Goal: Task Accomplishment & Management: Complete application form

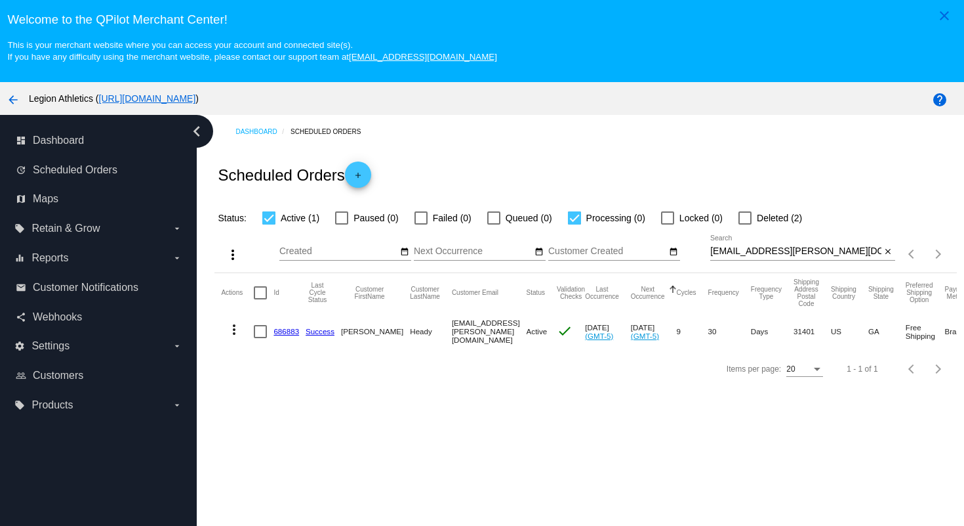
click at [740, 218] on div at bounding box center [745, 217] width 13 height 13
click at [745, 224] on input "Deleted (2)" at bounding box center [745, 224] width 1 height 1
checkbox input "true"
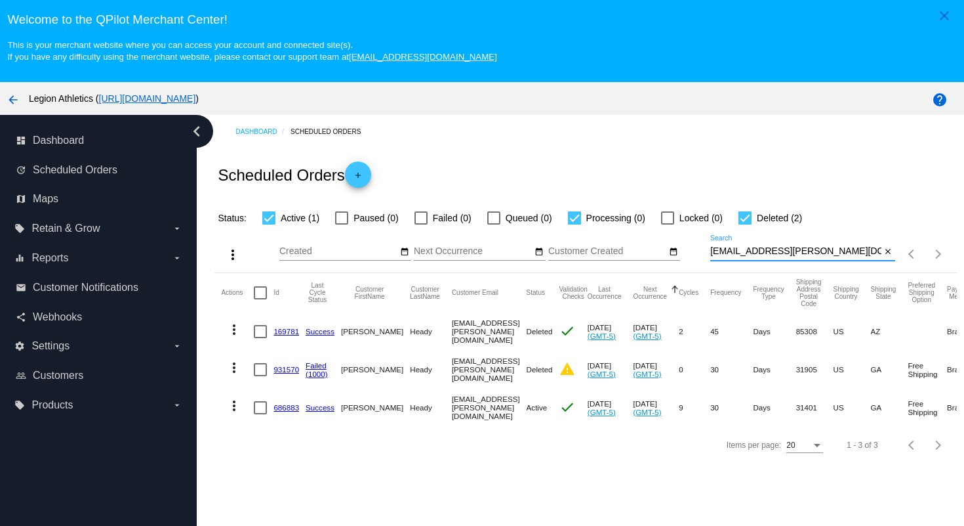
drag, startPoint x: 828, startPoint y: 252, endPoint x: 822, endPoint y: 230, distance: 22.4
click at [821, 234] on div "more_vert Sep Jan Feb Mar [DATE]" at bounding box center [586, 249] width 742 height 47
paste input "aprilguthrie7@g"
type input "[EMAIL_ADDRESS][DOMAIN_NAME]"
click at [805, 188] on div "Scheduled Orders add" at bounding box center [586, 174] width 742 height 52
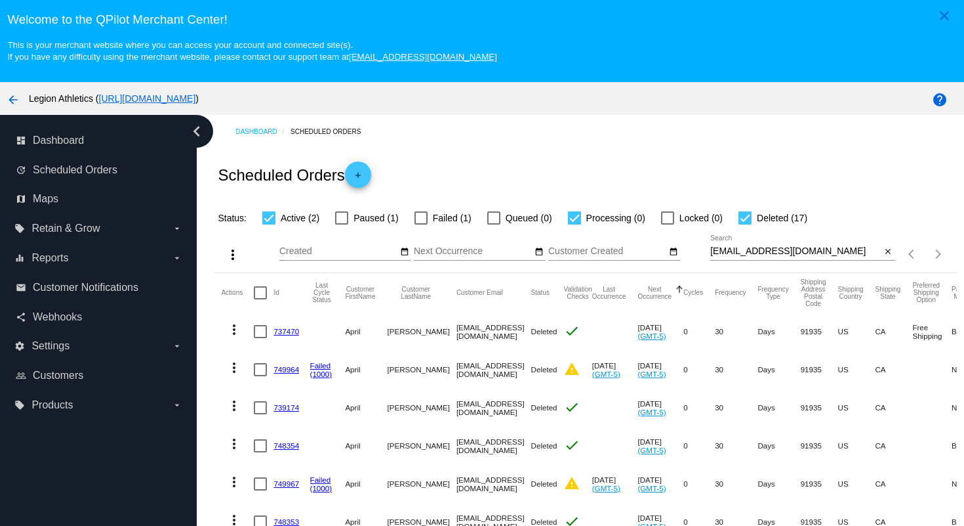
click at [739, 220] on div at bounding box center [745, 217] width 13 height 13
click at [745, 224] on input "Deleted (17)" at bounding box center [745, 224] width 1 height 1
checkbox input "false"
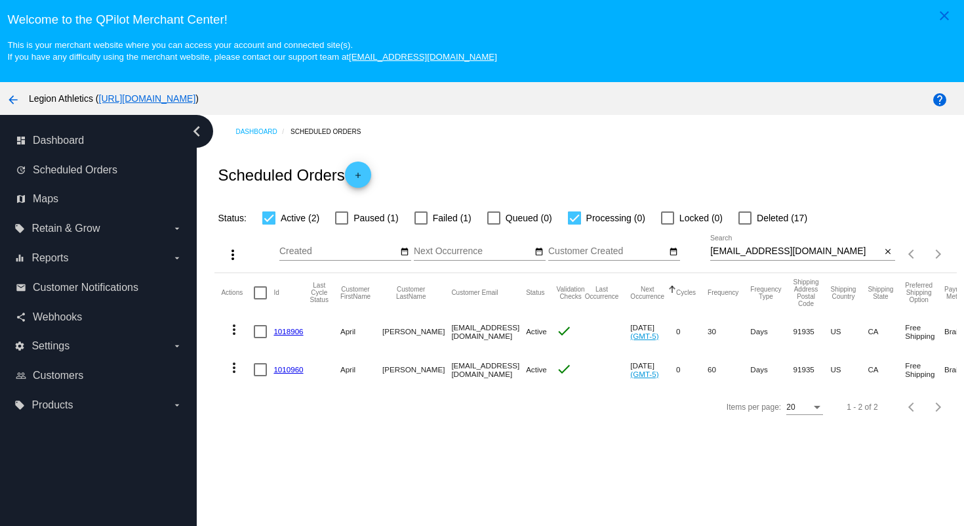
click at [342, 221] on div at bounding box center [341, 217] width 13 height 13
click at [342, 224] on input "Paused (1)" at bounding box center [341, 224] width 1 height 1
checkbox input "true"
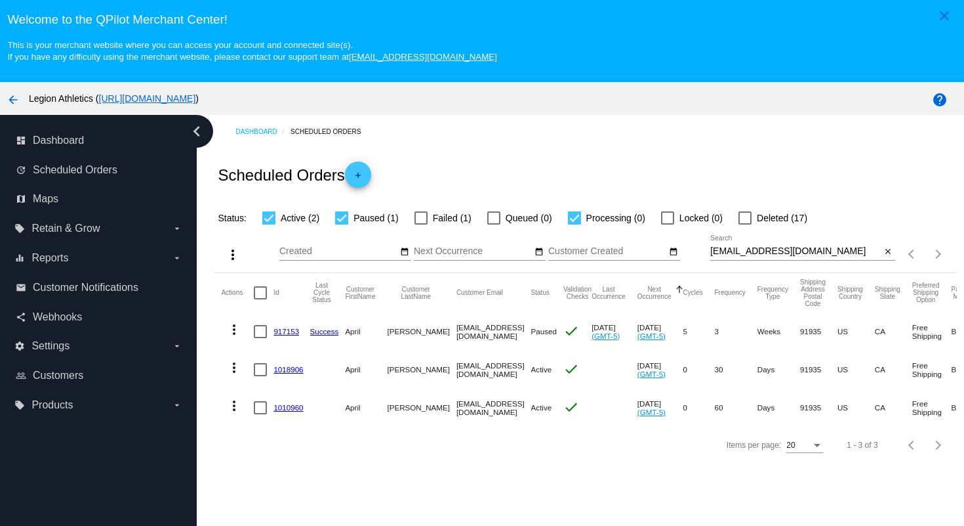
click at [289, 332] on link "917153" at bounding box center [287, 331] width 26 height 9
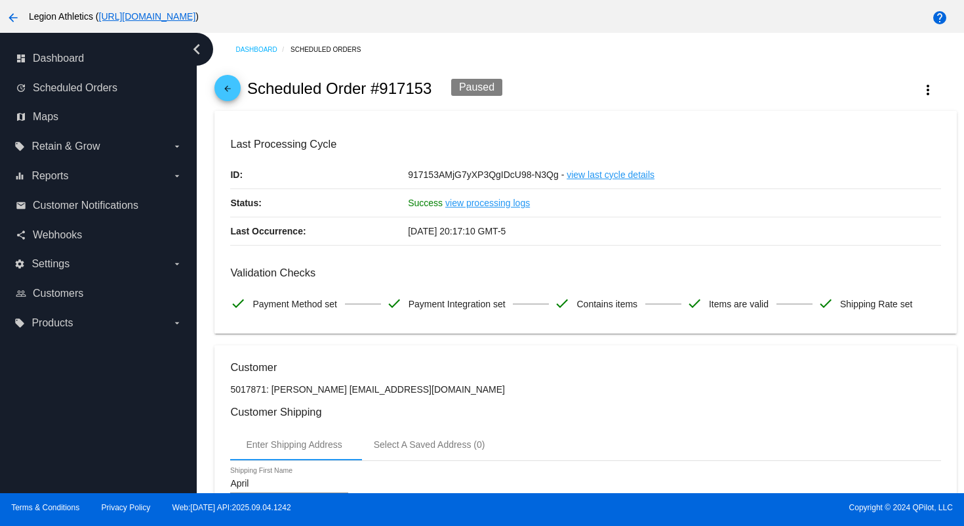
click at [225, 89] on mat-icon "arrow_back" at bounding box center [228, 92] width 16 height 16
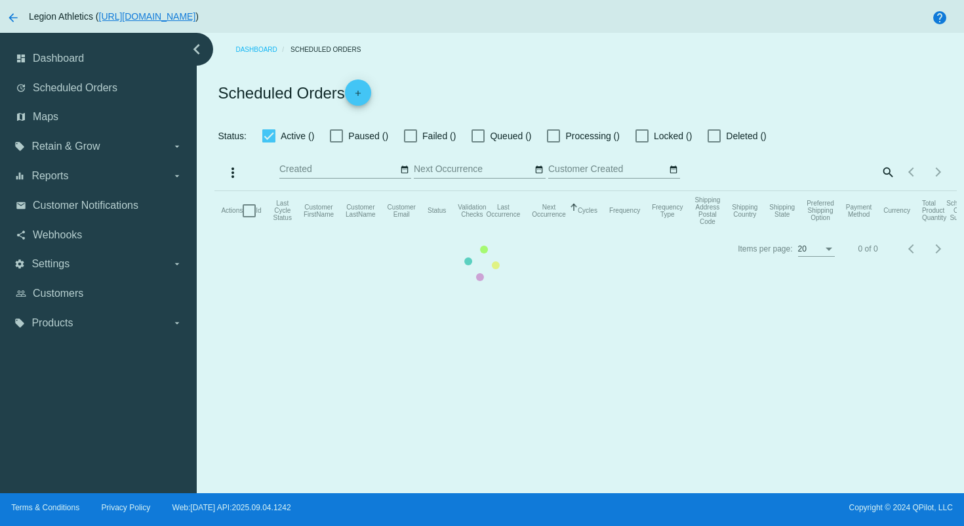
checkbox input "true"
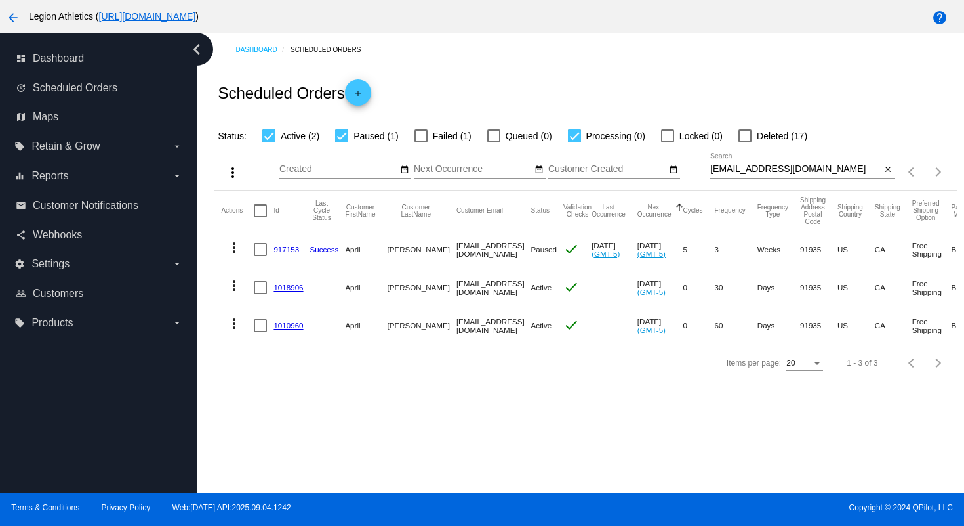
click at [294, 329] on link "1010960" at bounding box center [289, 325] width 30 height 9
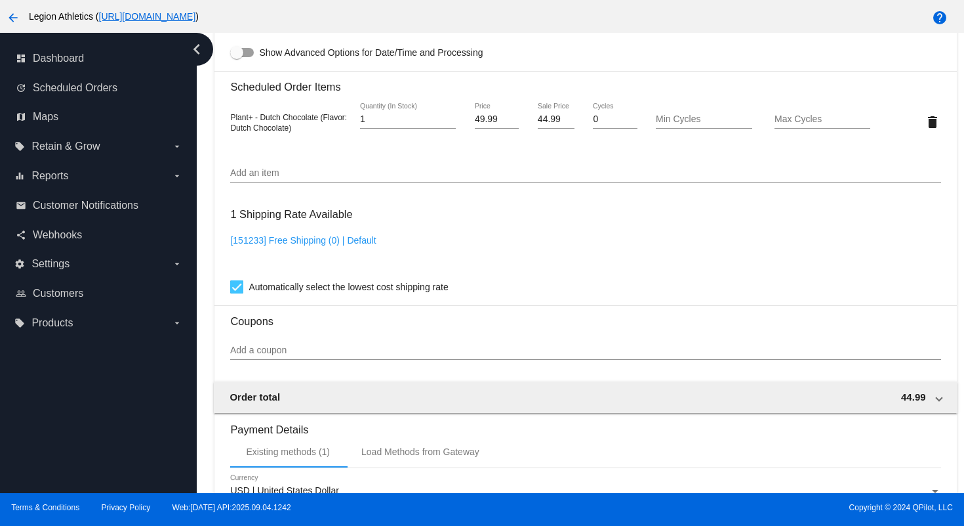
scroll to position [792, 0]
click at [401, 355] on input "Add a coupon" at bounding box center [585, 349] width 711 height 10
paste input "bwofnwef"
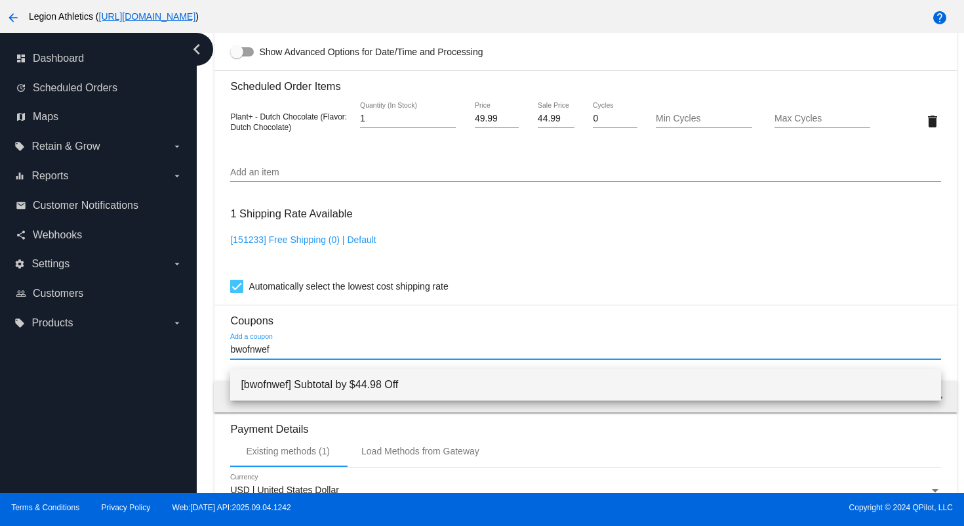
type input "bwofnwef"
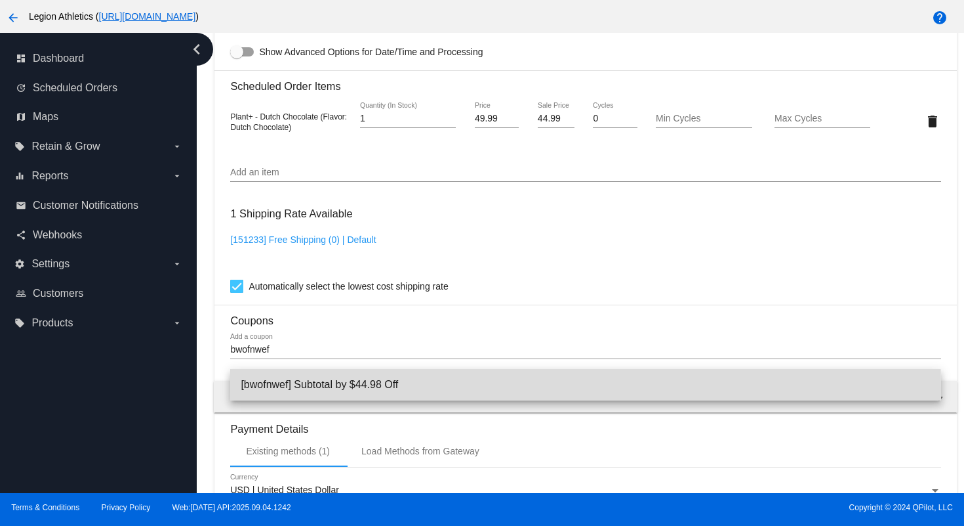
click at [379, 388] on span "[bwofnwef] Subtotal by $44.98 Off" at bounding box center [586, 384] width 690 height 31
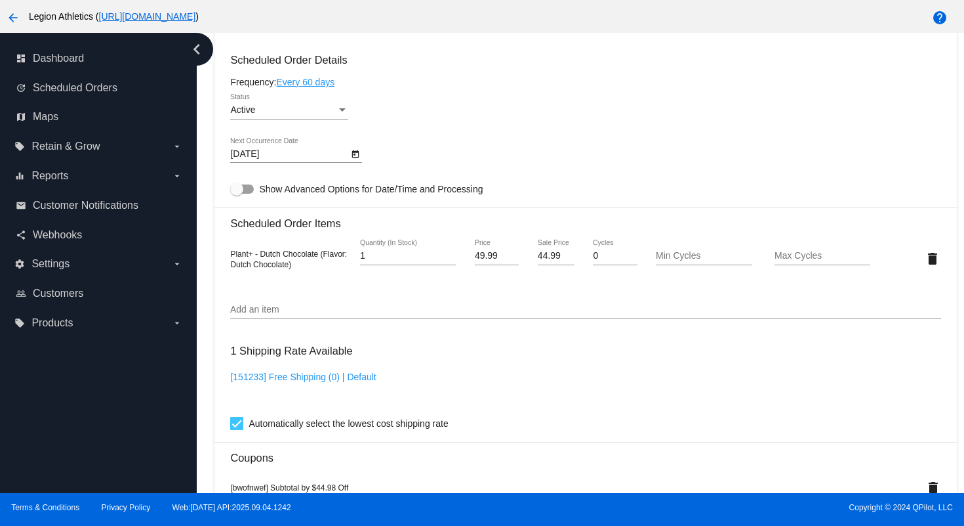
scroll to position [1103, 0]
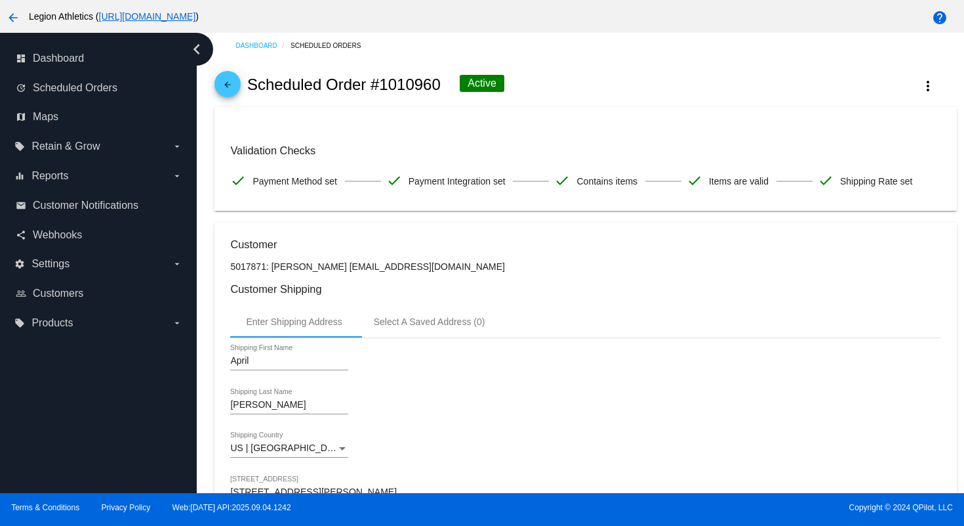
scroll to position [0, 0]
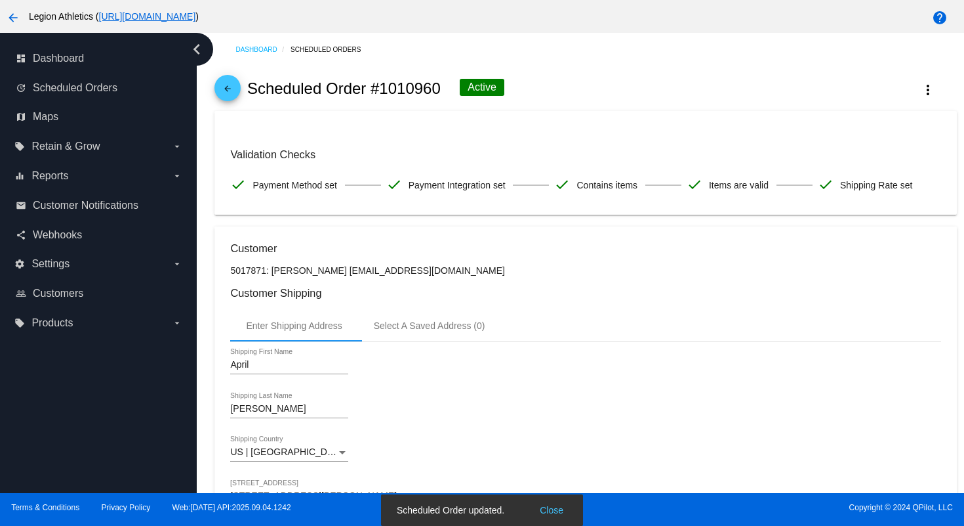
click at [228, 89] on mat-icon "arrow_back" at bounding box center [228, 92] width 16 height 16
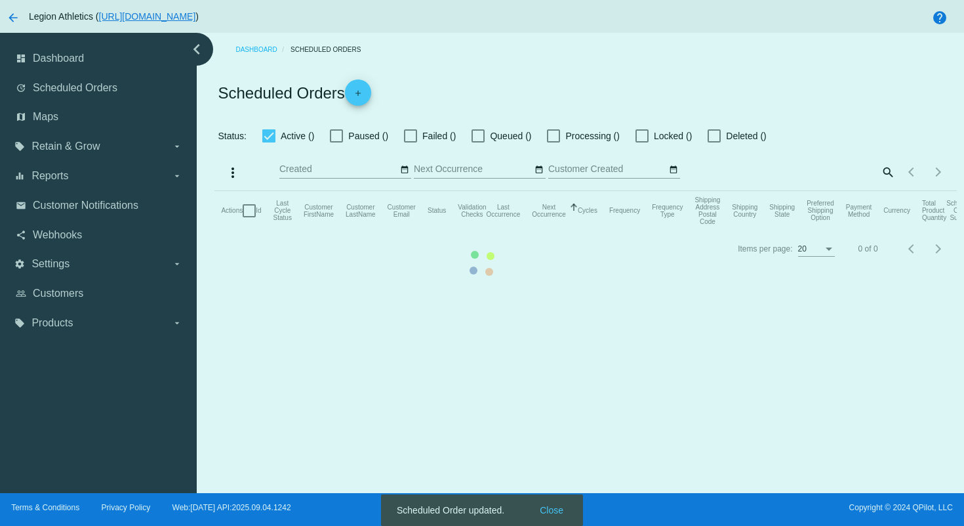
checkbox input "true"
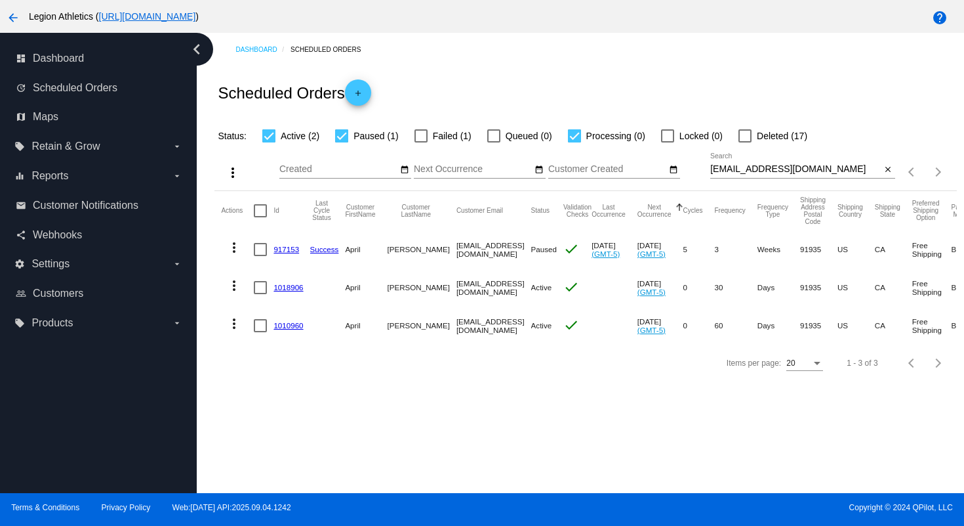
click at [283, 289] on link "1018906" at bounding box center [289, 287] width 30 height 9
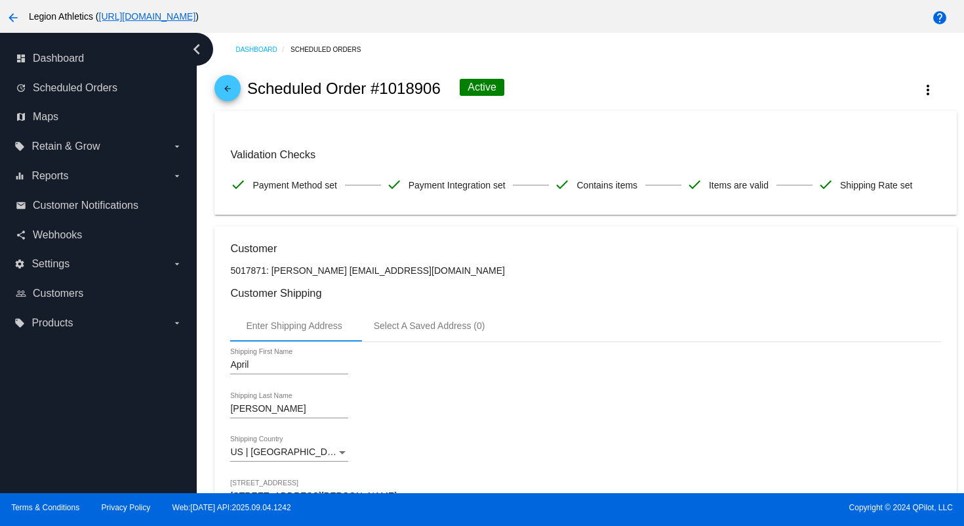
click at [235, 95] on mat-icon "arrow_back" at bounding box center [228, 92] width 16 height 16
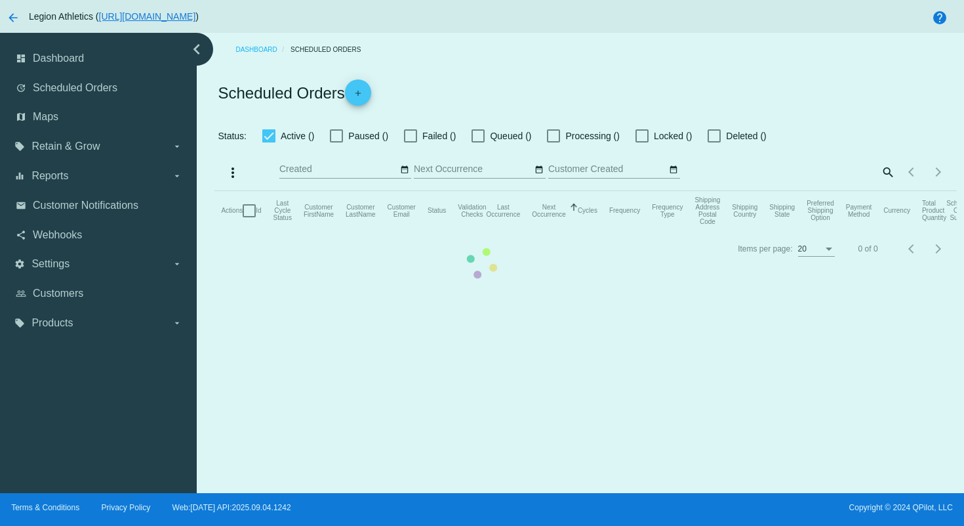
checkbox input "true"
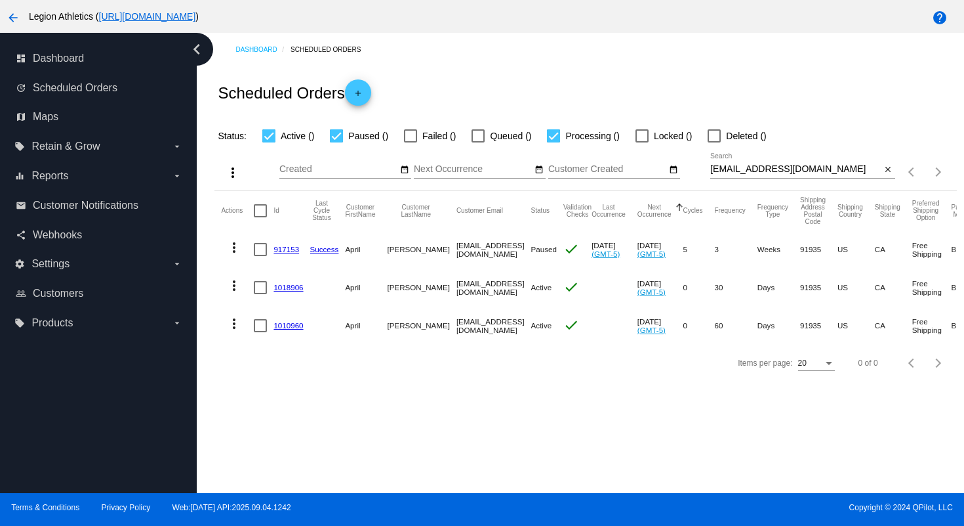
click at [283, 249] on link "917153" at bounding box center [287, 249] width 26 height 9
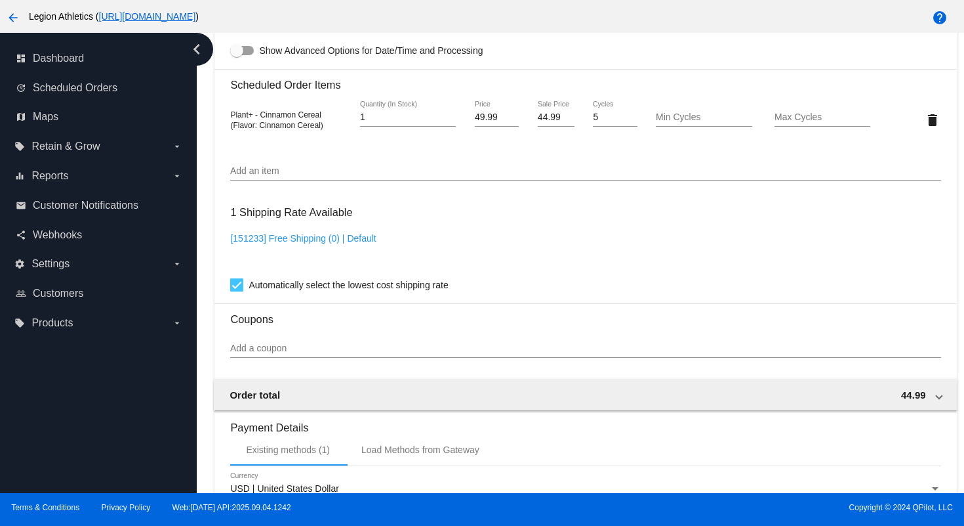
scroll to position [860, 0]
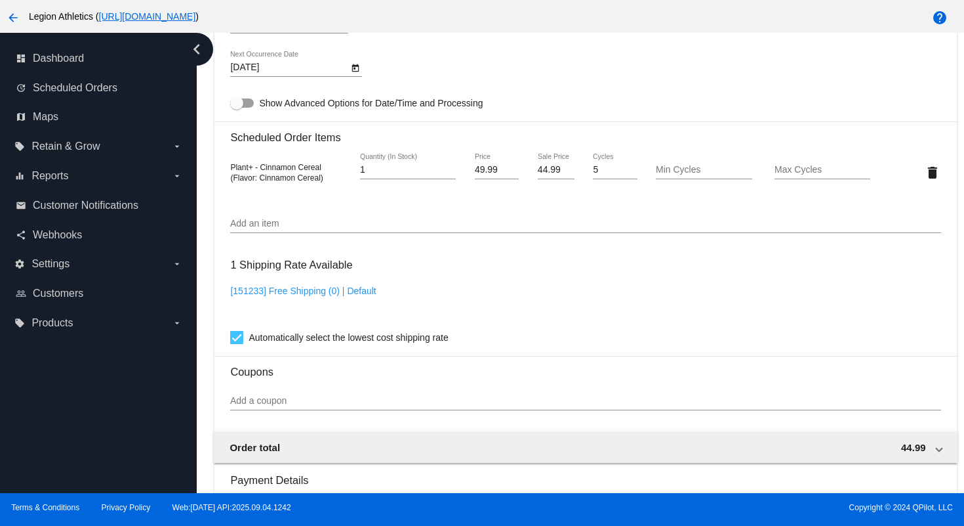
click at [342, 406] on input "Add a coupon" at bounding box center [585, 401] width 711 height 10
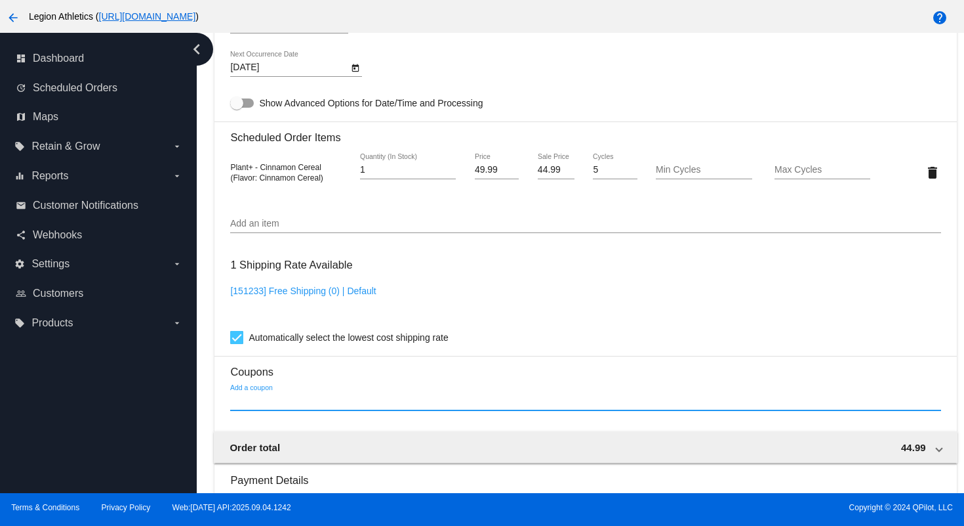
paste input "oefboe"
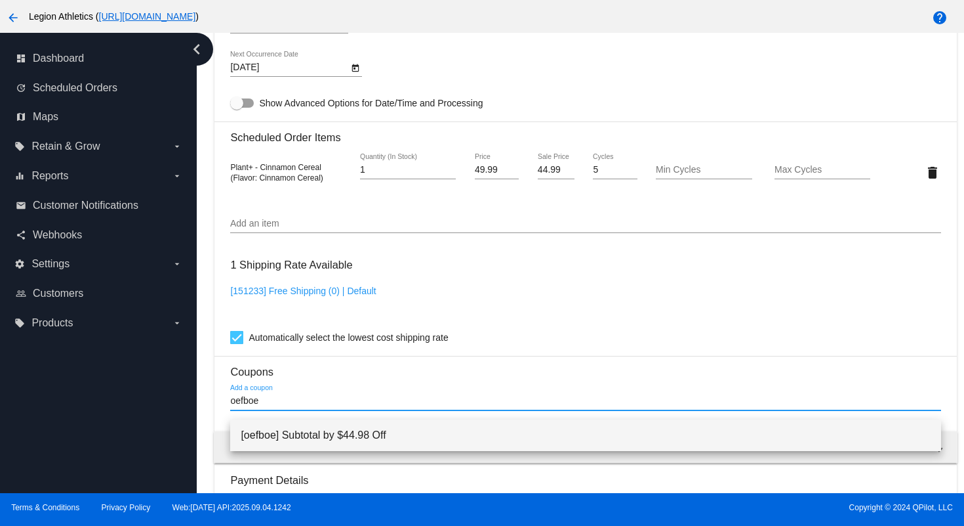
type input "oefboe"
click at [348, 434] on span "[oefboe] Subtotal by $44.98 Off" at bounding box center [586, 434] width 690 height 31
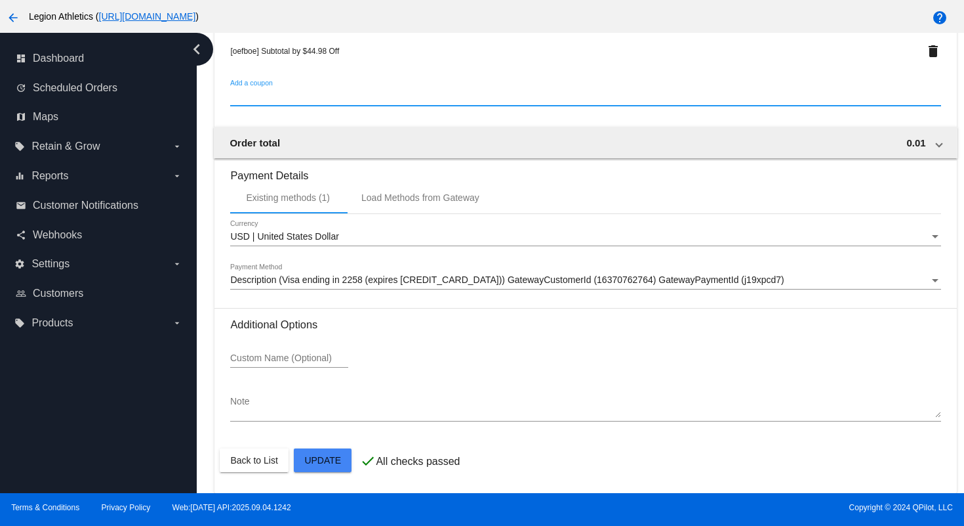
scroll to position [1222, 0]
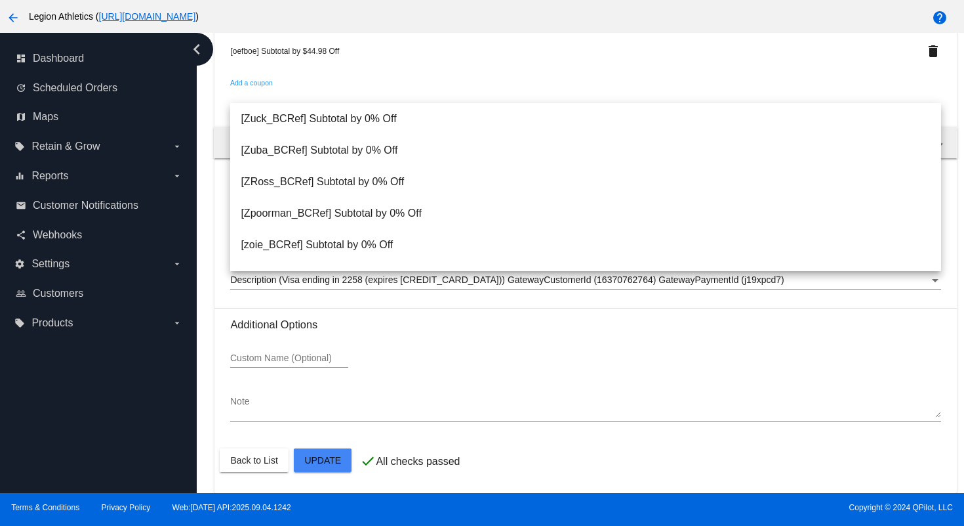
click at [628, 398] on textarea "Note" at bounding box center [585, 406] width 711 height 21
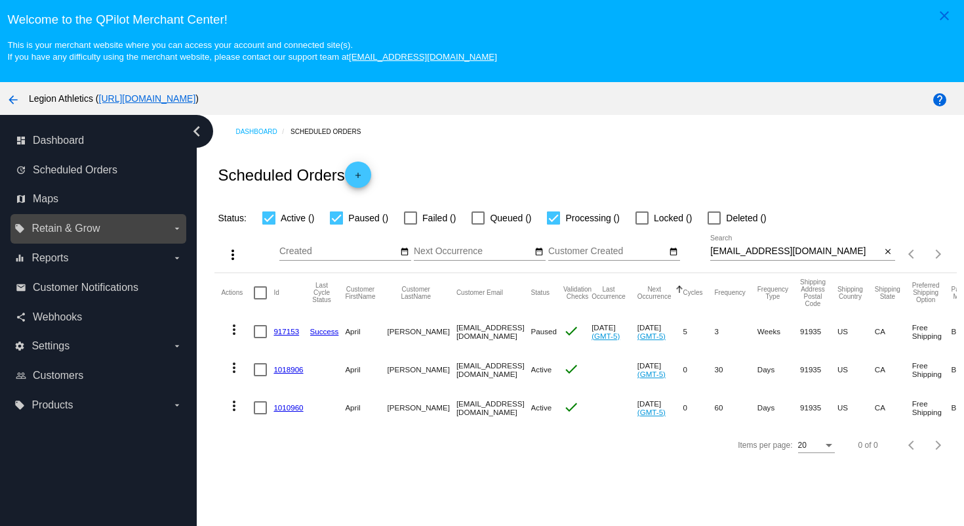
click at [133, 232] on label "local_offer Retain & Grow arrow_drop_down" at bounding box center [97, 228] width 167 height 21
click at [0, 0] on input "local_offer Retain & Grow arrow_drop_down" at bounding box center [0, 0] width 0 height 0
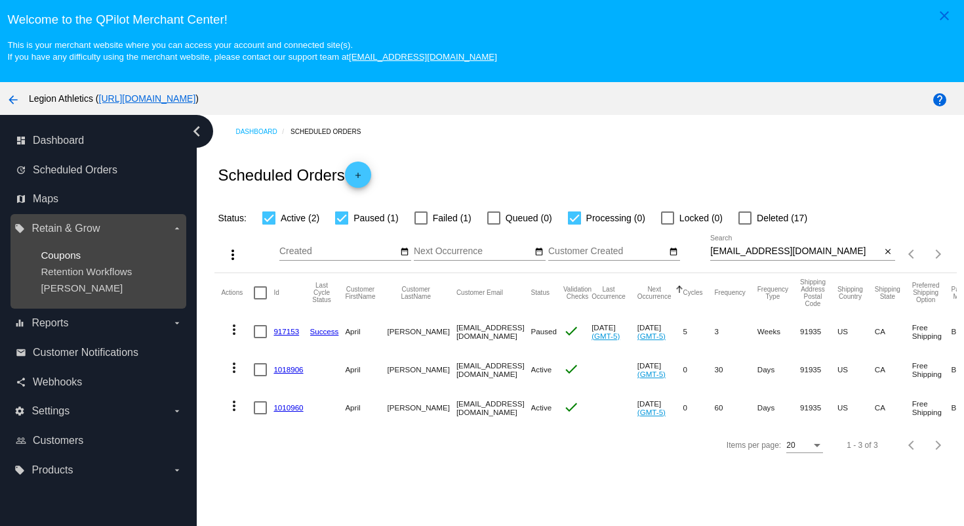
click at [72, 255] on span "Coupons" at bounding box center [61, 254] width 40 height 11
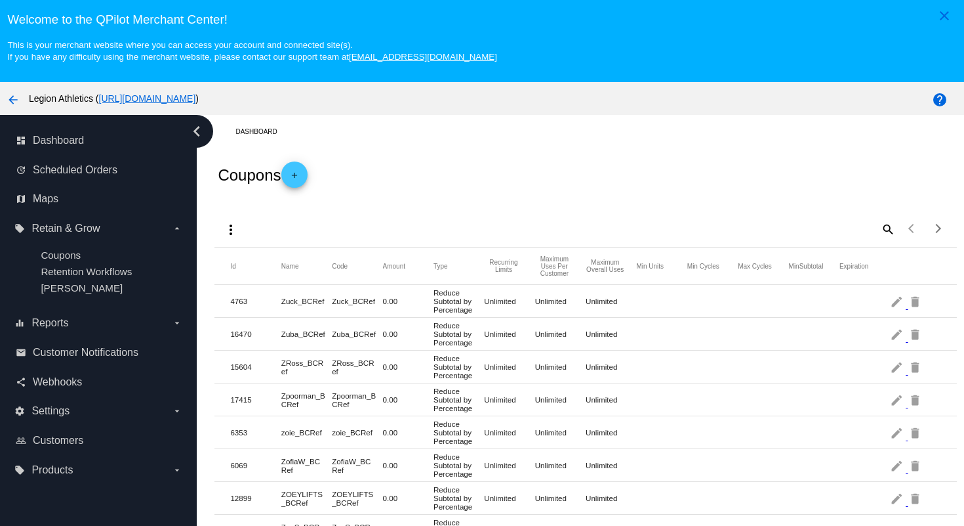
click at [301, 178] on mat-icon "add" at bounding box center [295, 179] width 16 height 16
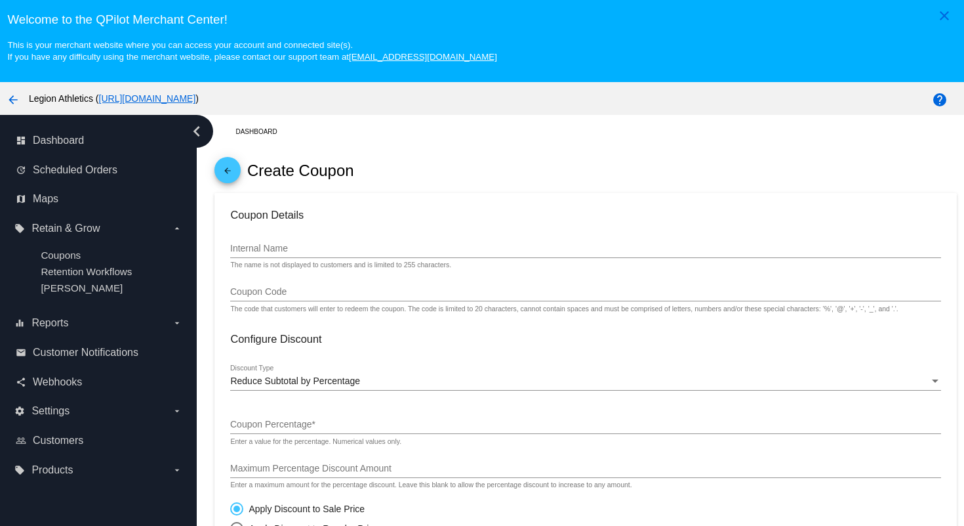
click at [333, 249] on input "Internal Name" at bounding box center [585, 248] width 711 height 10
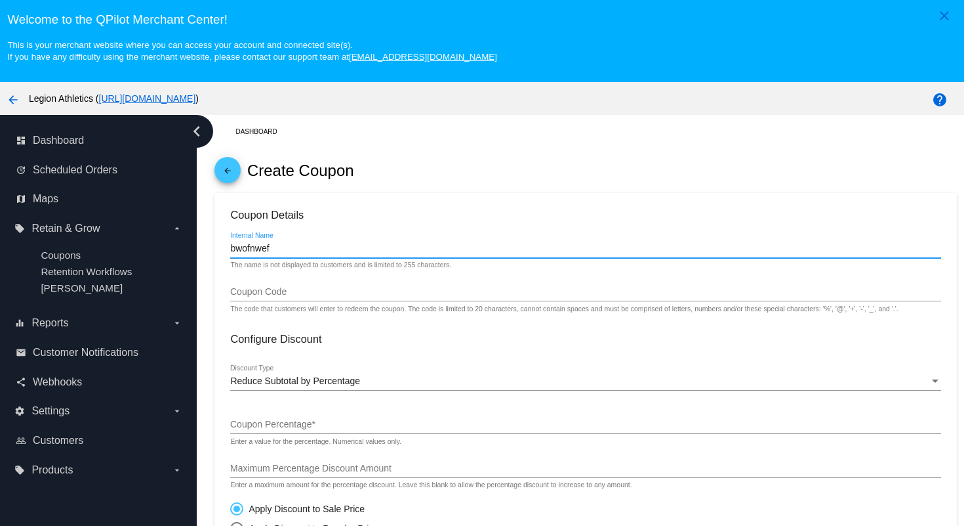
drag, startPoint x: 280, startPoint y: 251, endPoint x: 213, endPoint y: 250, distance: 66.9
click at [213, 250] on div "Dashboard arrow_back Create Coupon Coupon Details bwofnwef Internal Name The na…" at bounding box center [585, 533] width 757 height 837
type input "bwofnwef"
click at [261, 290] on input "Coupon Code" at bounding box center [585, 292] width 711 height 10
paste input "bwofnwef"
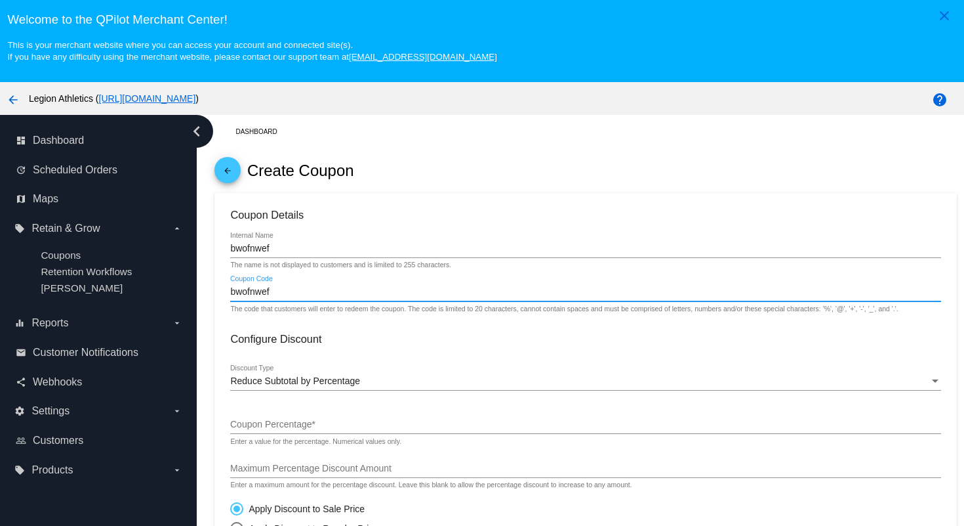
type input "bwofnwef"
click at [362, 386] on div "Reduce Subtotal by Percentage" at bounding box center [579, 381] width 699 height 10
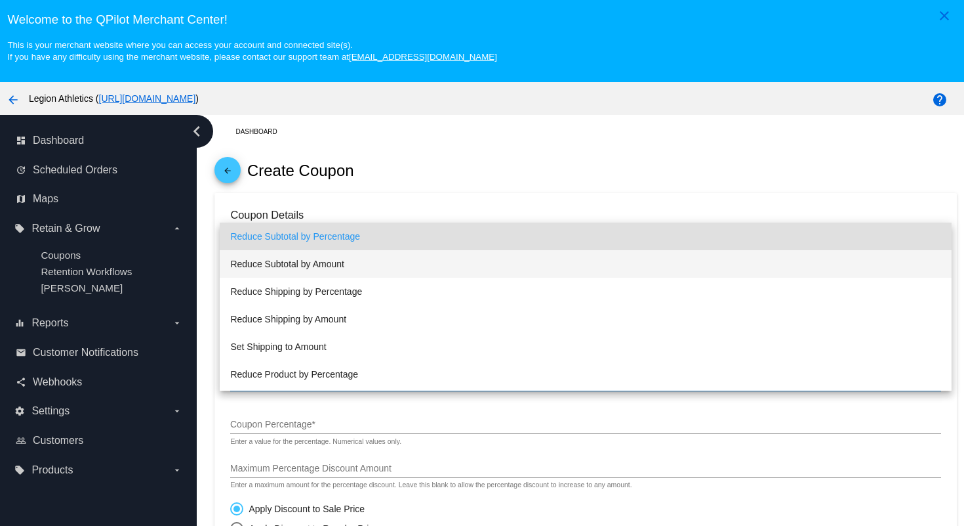
click at [339, 268] on span "Reduce Subtotal by Amount" at bounding box center [585, 264] width 711 height 28
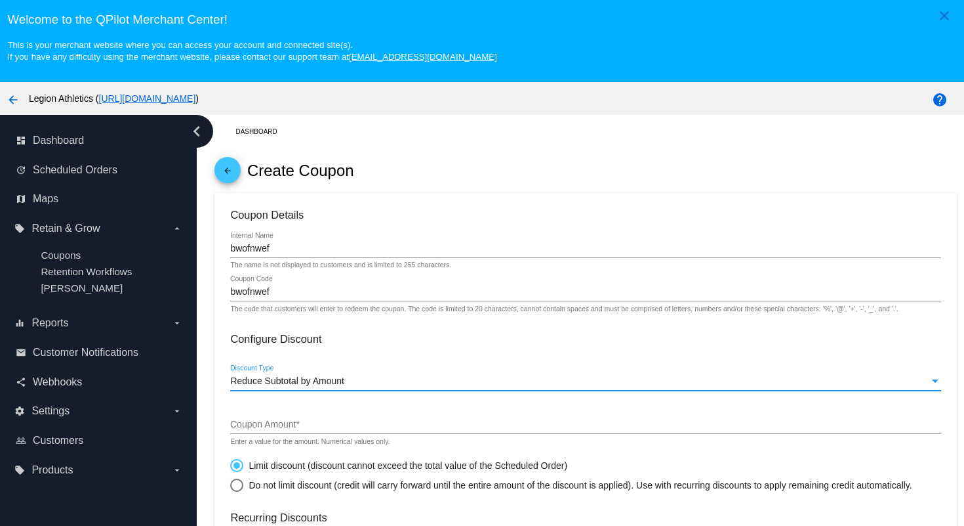
click at [344, 429] on input "Coupon Amount *" at bounding box center [585, 424] width 711 height 10
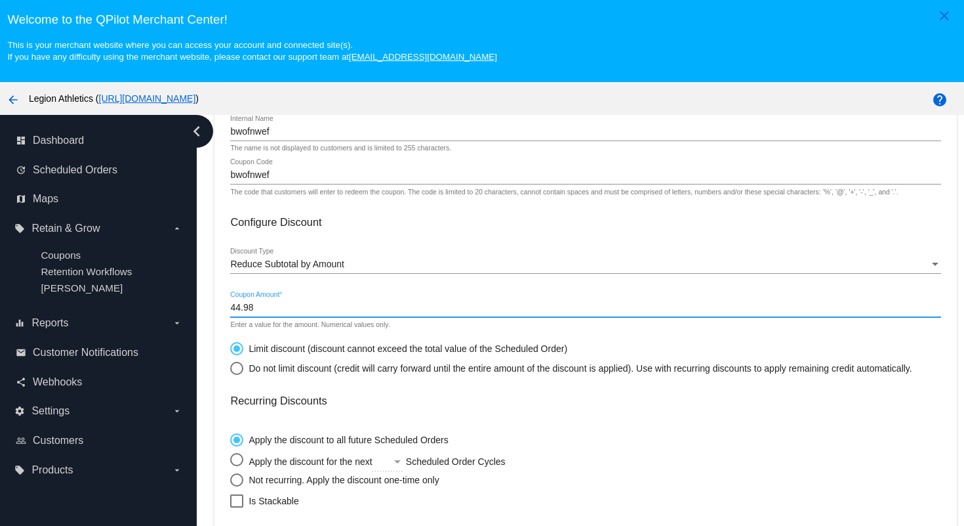
scroll to position [129, 0]
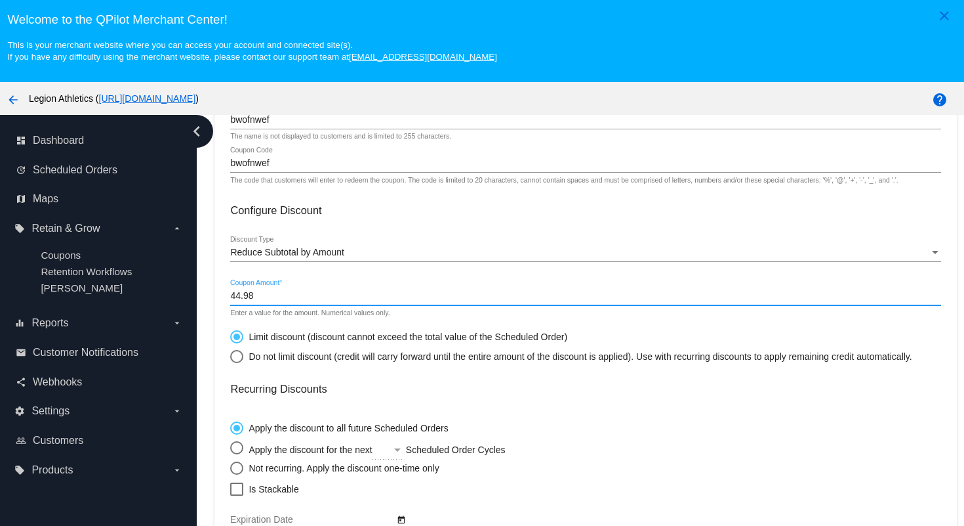
type input "44.98"
click at [241, 363] on div "Select an option" at bounding box center [236, 356] width 13 height 13
click at [230, 356] on input "Do not limit discount (credit will carry forward until the entire amount of the…" at bounding box center [230, 356] width 1 height 1
radio input "true"
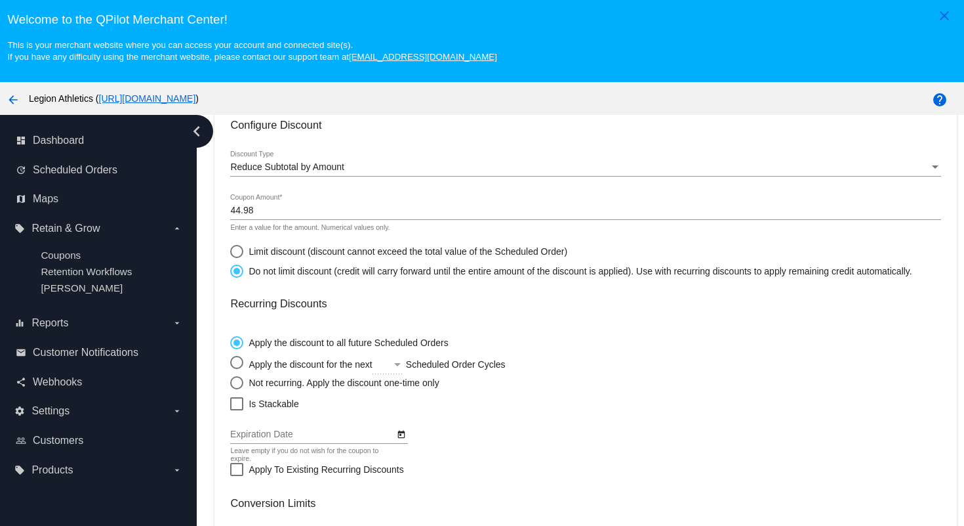
scroll to position [221, 0]
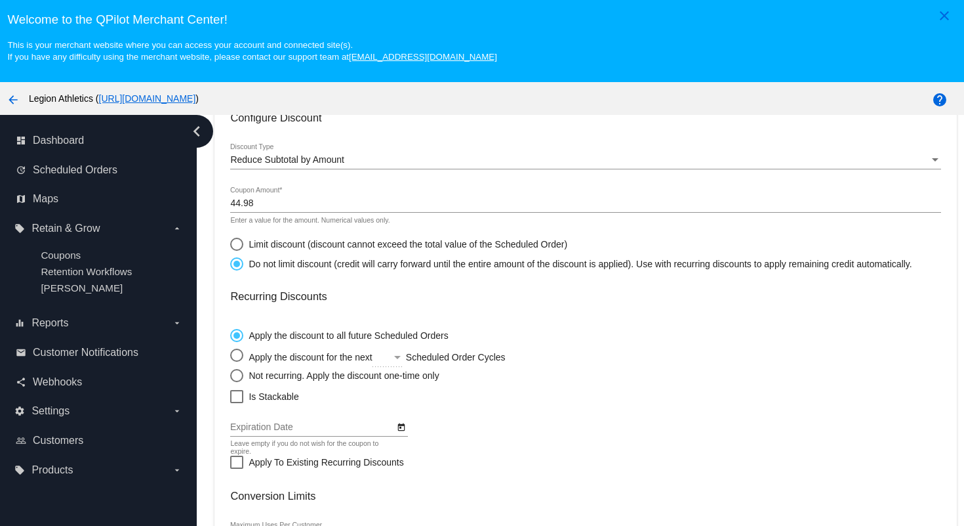
click at [236, 381] on div "Select an option" at bounding box center [236, 375] width 13 height 13
click at [230, 375] on input "Not recurring. Apply the discount one-time only" at bounding box center [230, 375] width 1 height 1
radio input "true"
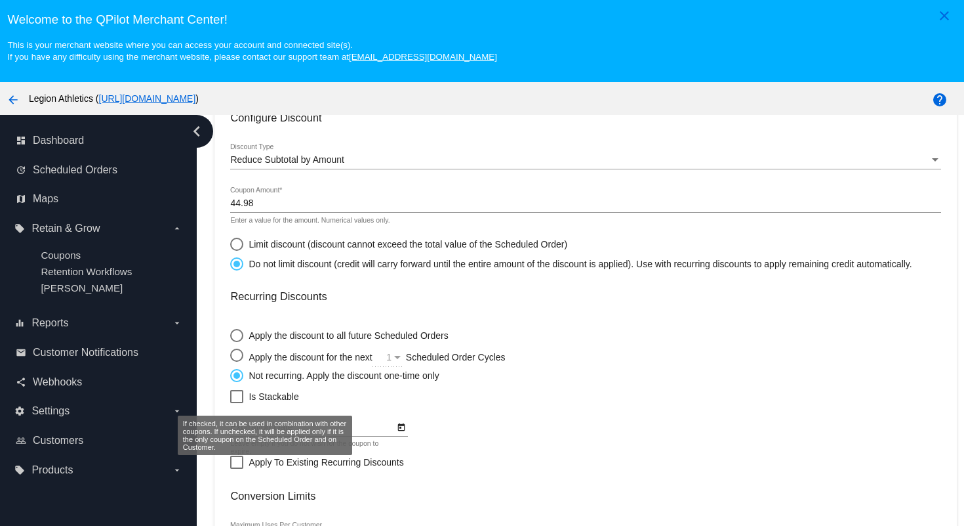
click at [237, 402] on div at bounding box center [236, 396] width 13 height 13
click at [237, 403] on input "Is Stackable" at bounding box center [236, 403] width 1 height 1
checkbox input "true"
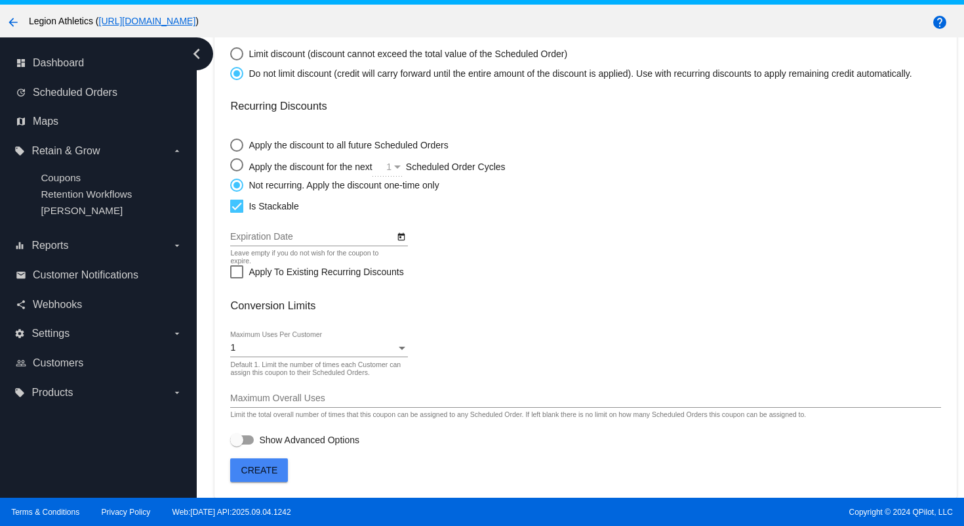
scroll to position [0, 0]
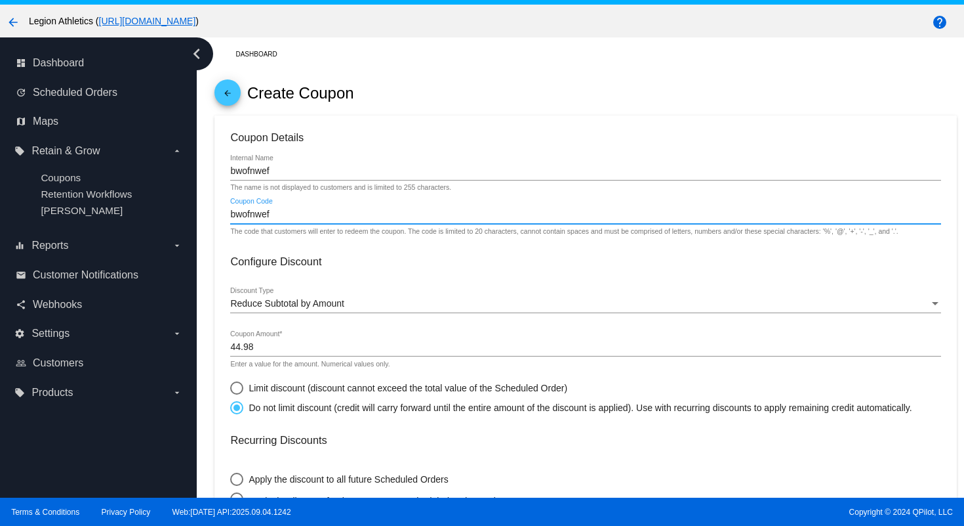
drag, startPoint x: 280, startPoint y: 218, endPoint x: 230, endPoint y: 220, distance: 49.2
click at [230, 220] on input "bwofnwef" at bounding box center [585, 214] width 711 height 10
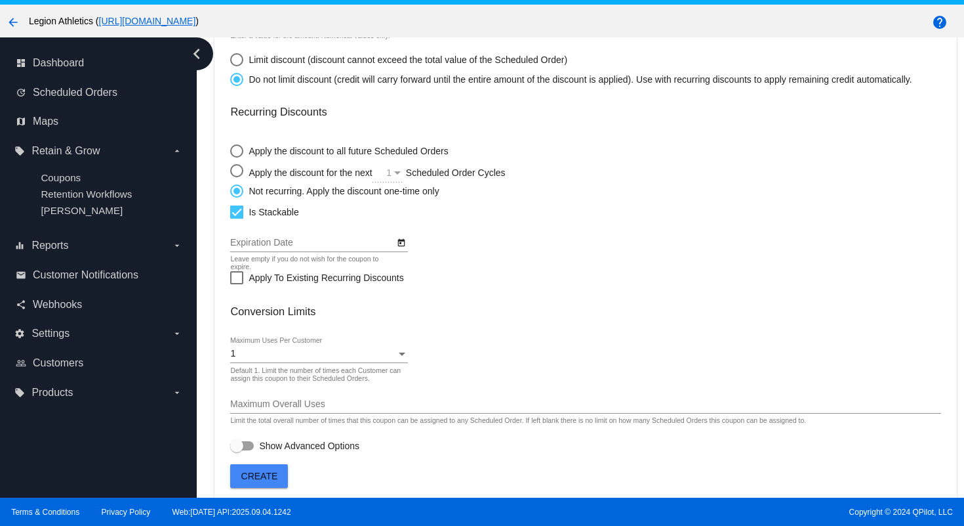
scroll to position [339, 0]
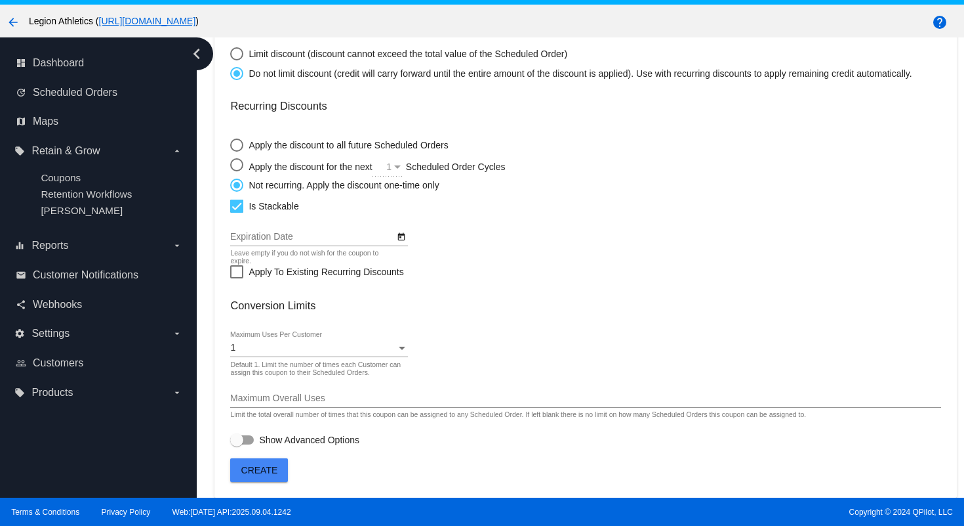
click at [259, 467] on span "Create" at bounding box center [259, 470] width 37 height 10
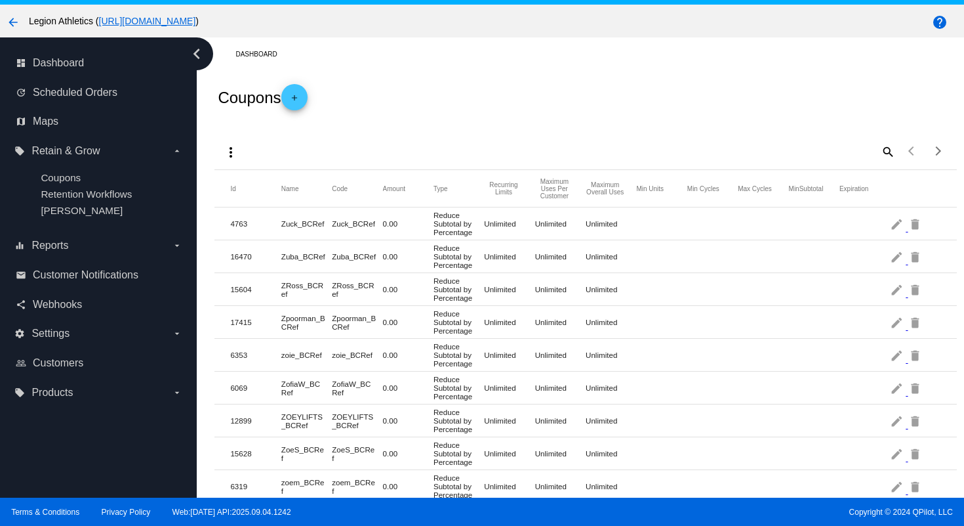
click at [302, 100] on mat-icon "add" at bounding box center [295, 101] width 16 height 16
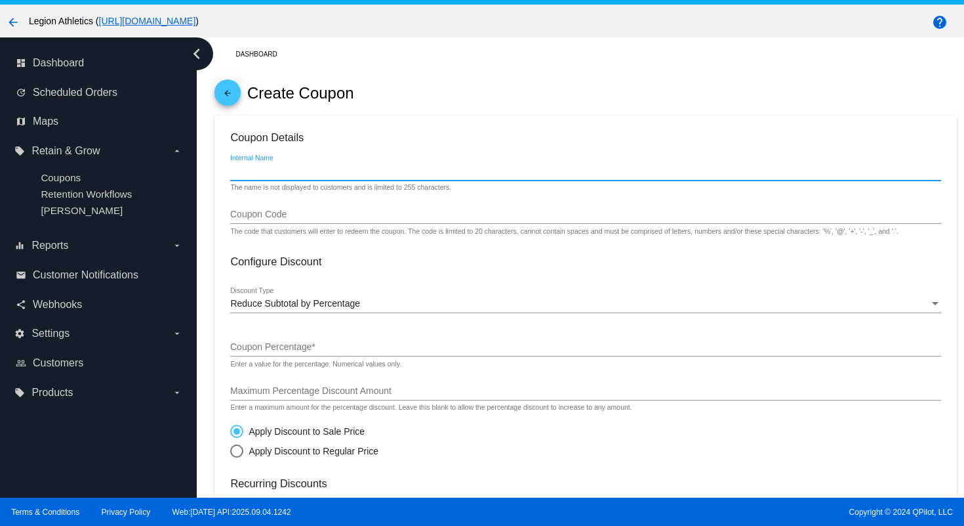
click at [289, 174] on input "Internal Name" at bounding box center [585, 171] width 711 height 10
drag, startPoint x: 266, startPoint y: 178, endPoint x: 223, endPoint y: 176, distance: 43.4
click at [223, 176] on mat-card "Coupon Details oefboe Internal Name The name is not displayed to customers and …" at bounding box center [586, 495] width 742 height 760
type input "oefboe"
click at [255, 220] on input "Coupon Code" at bounding box center [585, 214] width 711 height 10
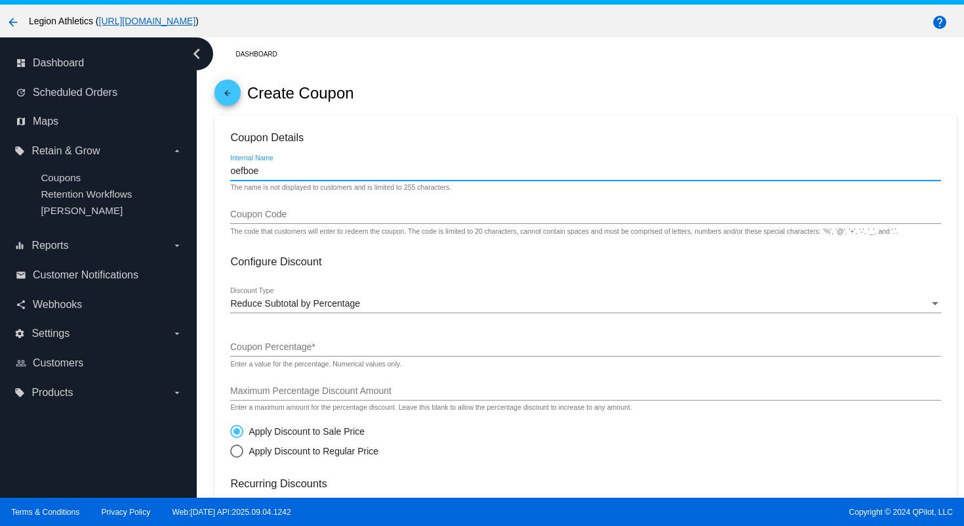
paste input "oefboe"
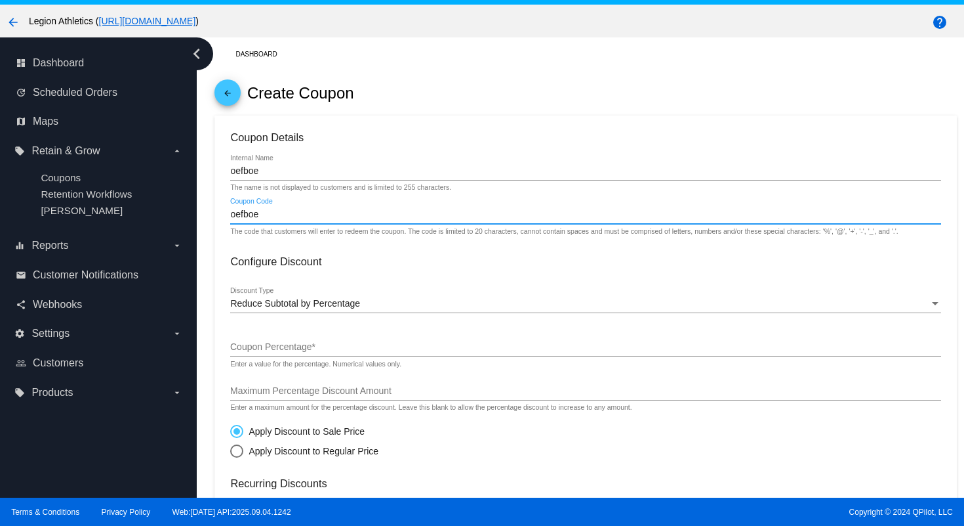
type input "oefboe"
click at [306, 308] on span "Reduce Subtotal by Percentage" at bounding box center [295, 303] width 130 height 10
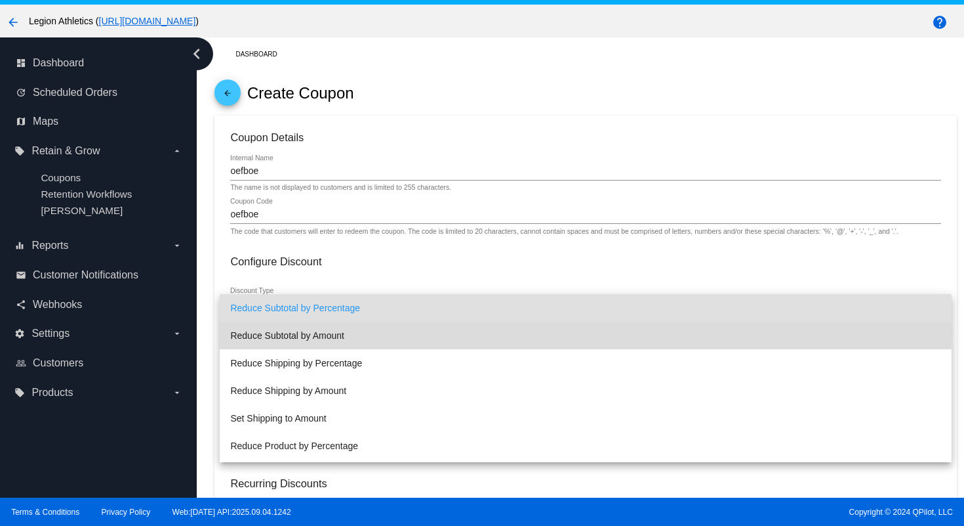
click at [311, 333] on span "Reduce Subtotal by Amount" at bounding box center [585, 335] width 711 height 28
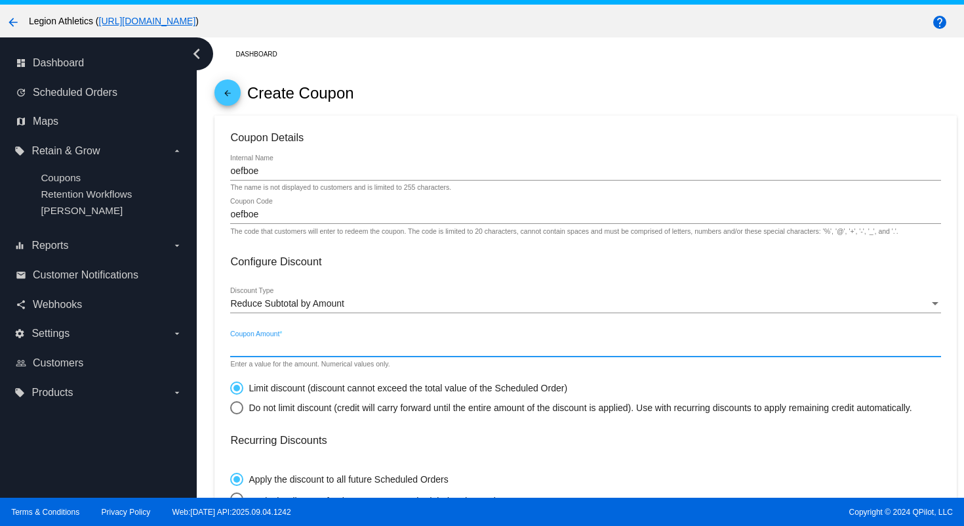
click at [307, 352] on input "Coupon Amount *" at bounding box center [585, 347] width 711 height 10
type input "44.98"
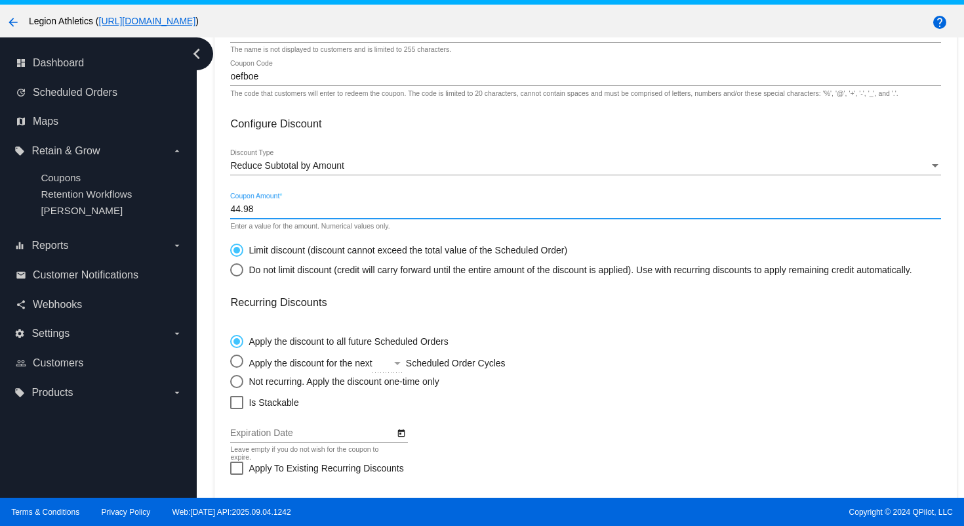
scroll to position [146, 0]
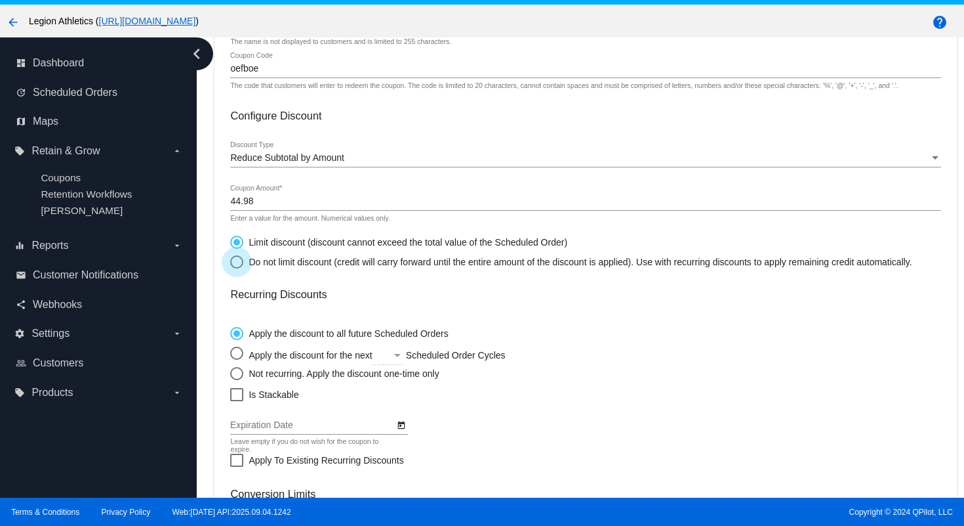
click at [236, 268] on div "Select an option" at bounding box center [236, 261] width 13 height 13
click at [230, 262] on input "Do not limit discount (credit will carry forward until the entire amount of the…" at bounding box center [230, 261] width 1 height 1
radio input "true"
click at [242, 380] on div "Select an option" at bounding box center [236, 373] width 13 height 13
click at [230, 373] on input "Not recurring. Apply the discount one-time only" at bounding box center [230, 373] width 1 height 1
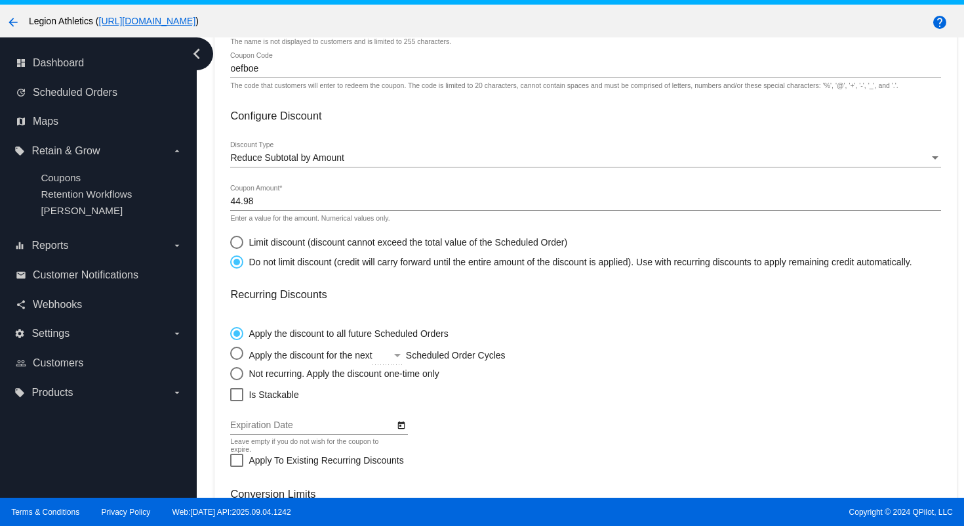
radio input "true"
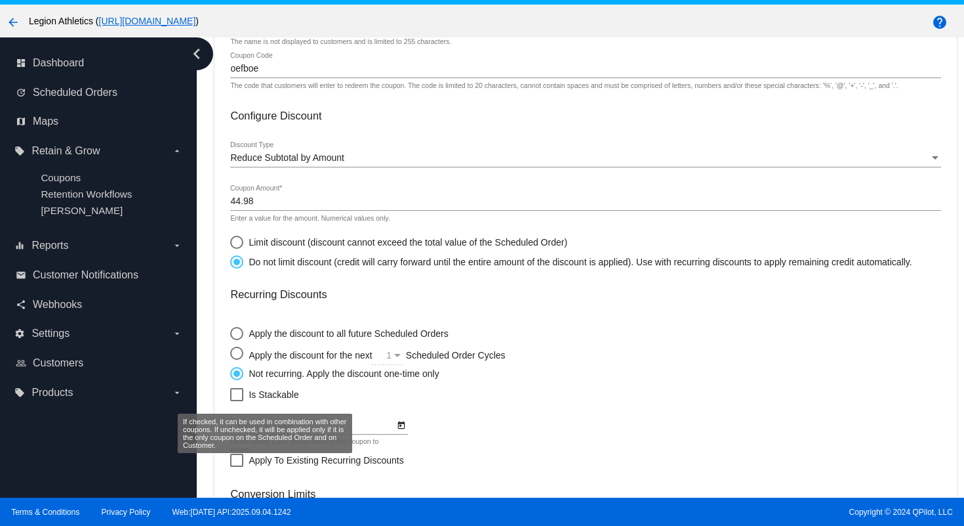
click at [238, 401] on div at bounding box center [236, 394] width 13 height 13
click at [237, 402] on input "Is Stackable" at bounding box center [236, 401] width 1 height 1
checkbox input "true"
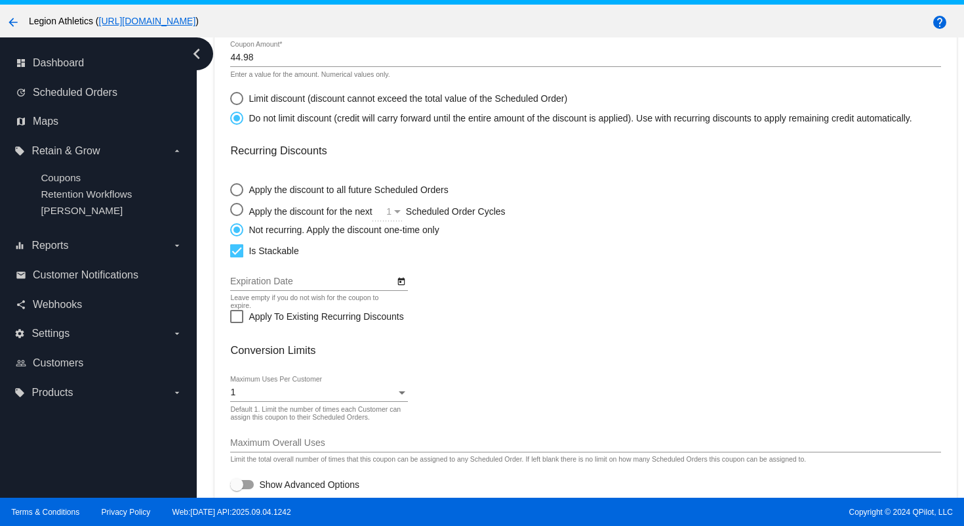
scroll to position [339, 0]
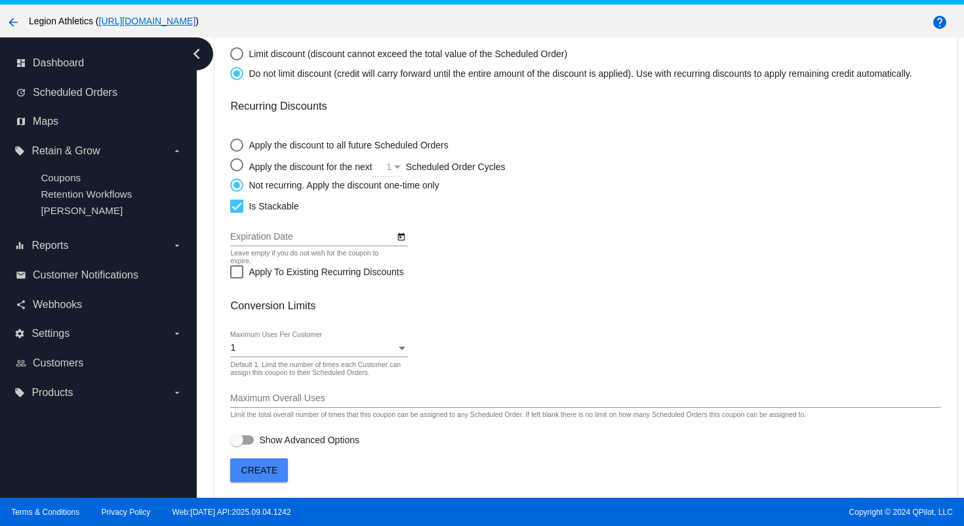
click at [267, 470] on span "Create" at bounding box center [259, 470] width 37 height 10
